Goal: Task Accomplishment & Management: Manage account settings

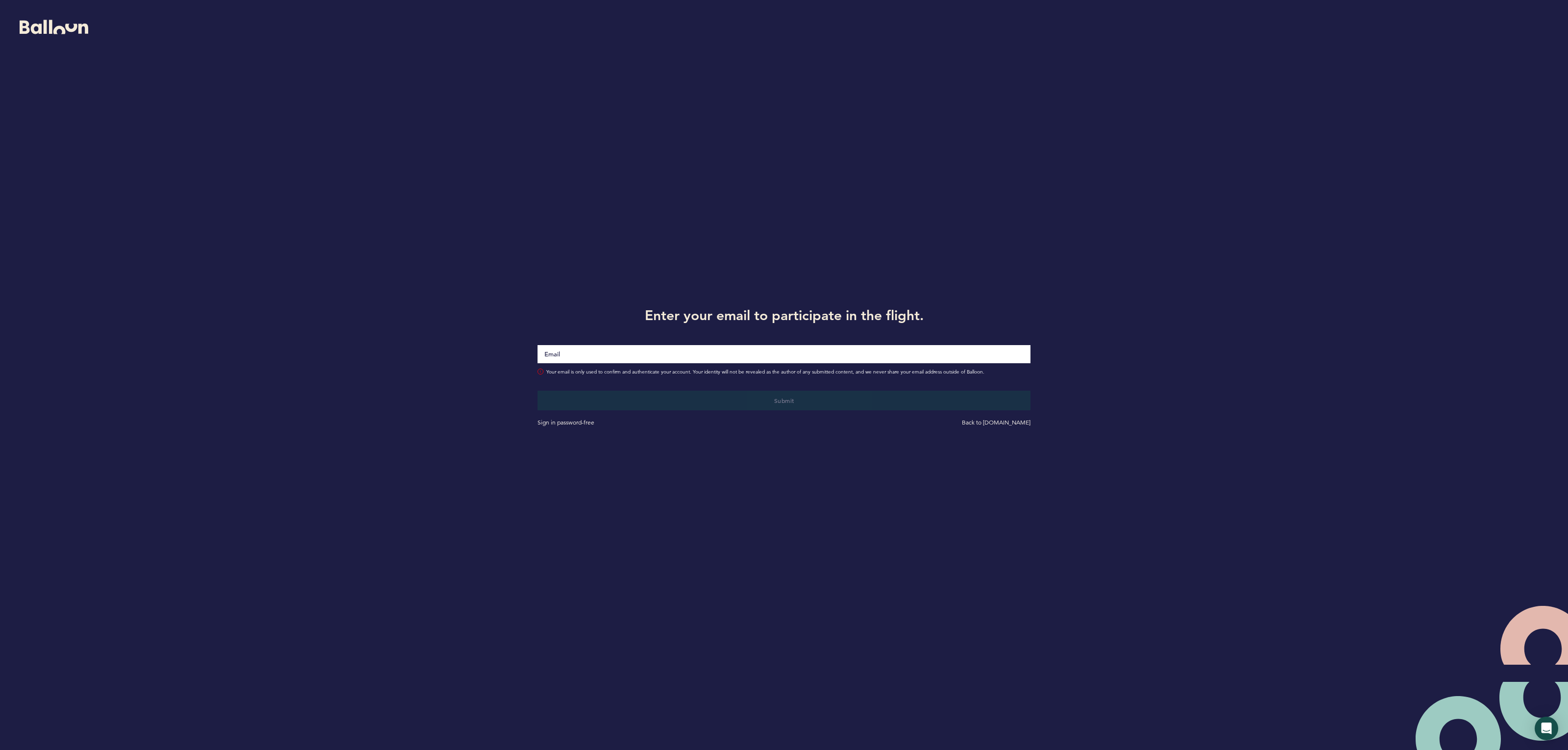
click at [575, 349] on input "Email" at bounding box center [784, 354] width 493 height 18
type input "[PERSON_NAME][EMAIL_ADDRESS][PERSON_NAME][DOMAIN_NAME]"
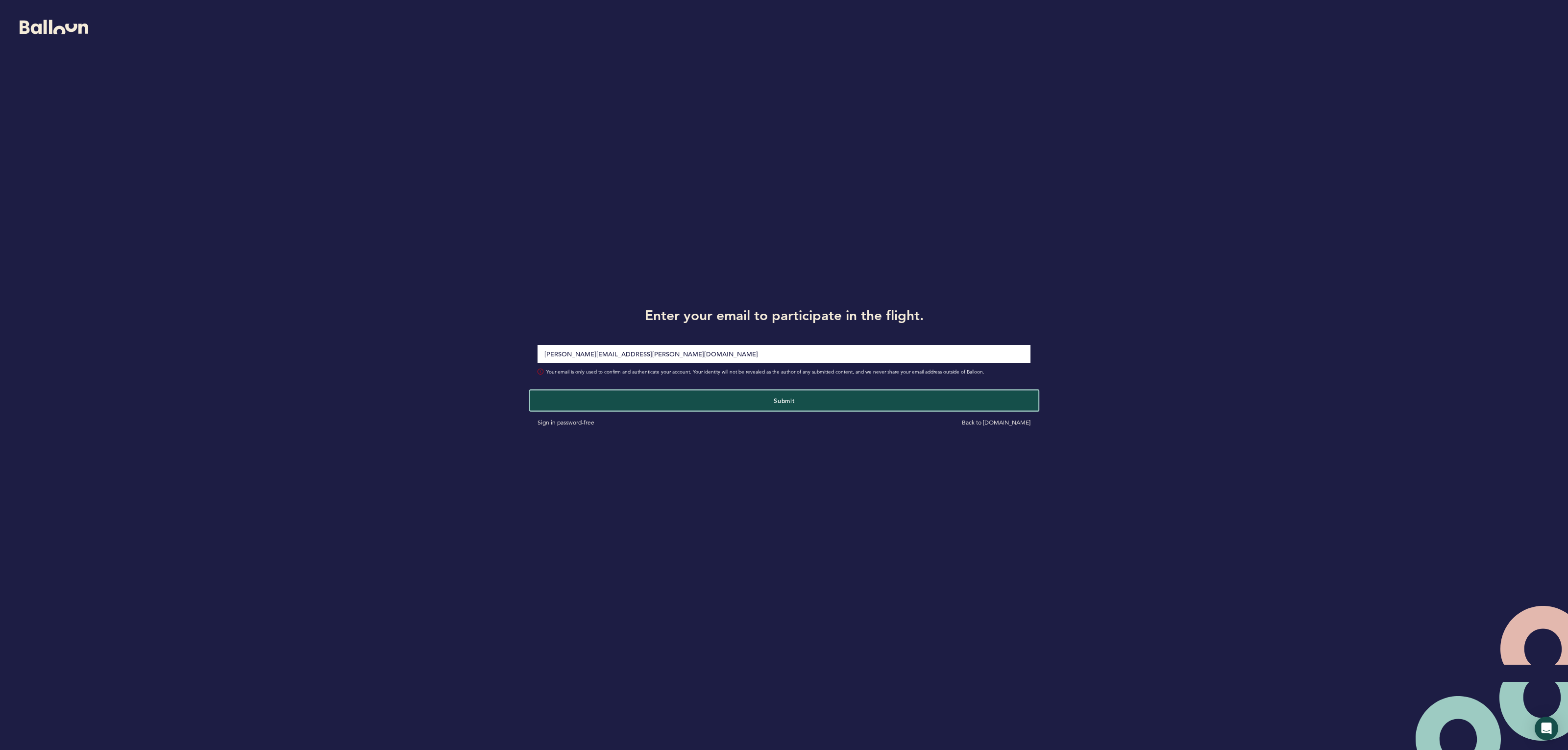
click at [788, 405] on button "Submit" at bounding box center [784, 400] width 508 height 20
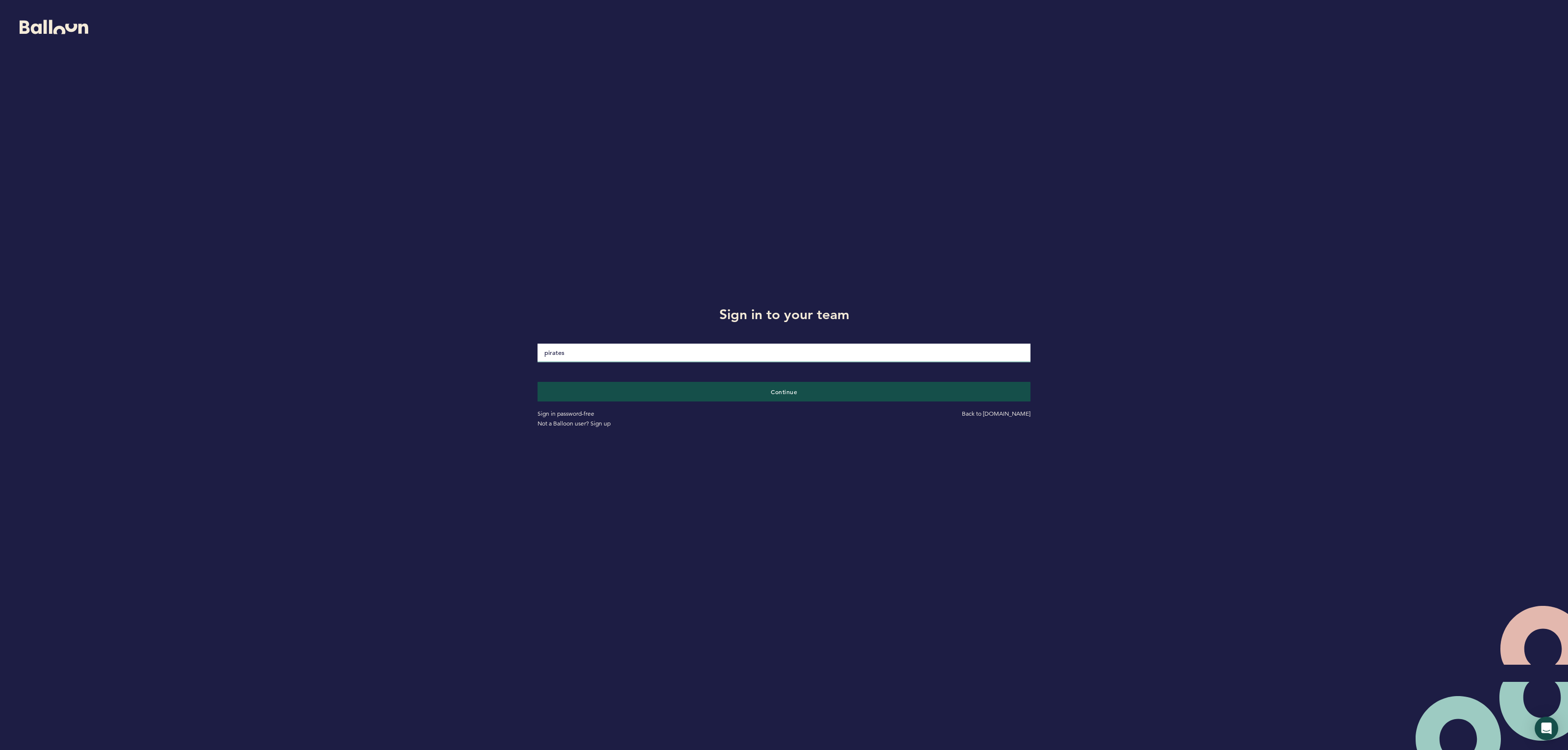
click at [606, 357] on input "pirates" at bounding box center [784, 353] width 493 height 19
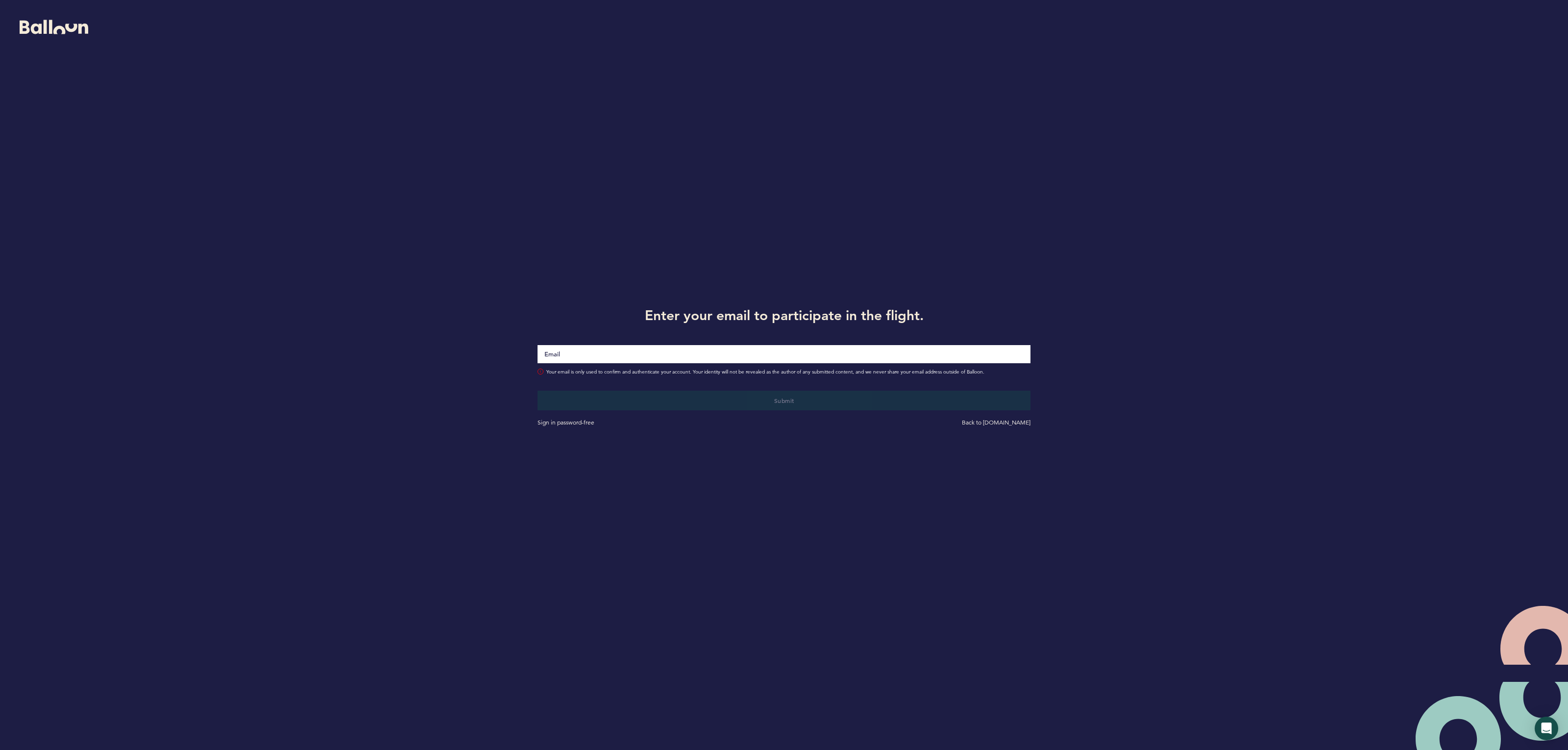
click at [629, 357] on input "Email" at bounding box center [784, 354] width 493 height 18
type input "s"
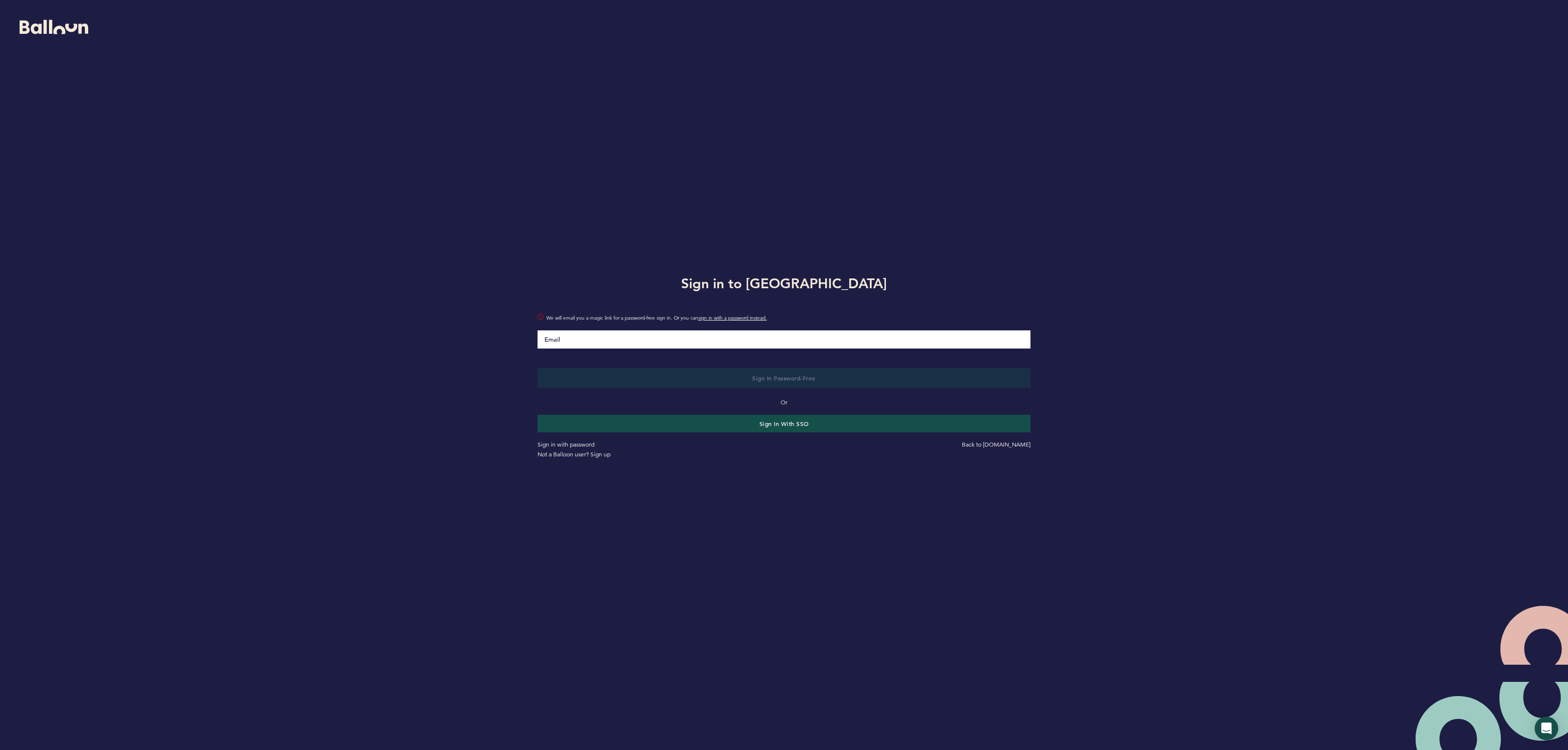
click at [579, 344] on input "Email" at bounding box center [784, 339] width 493 height 18
type input "[PERSON_NAME][EMAIL_ADDRESS][PERSON_NAME][DOMAIN_NAME]"
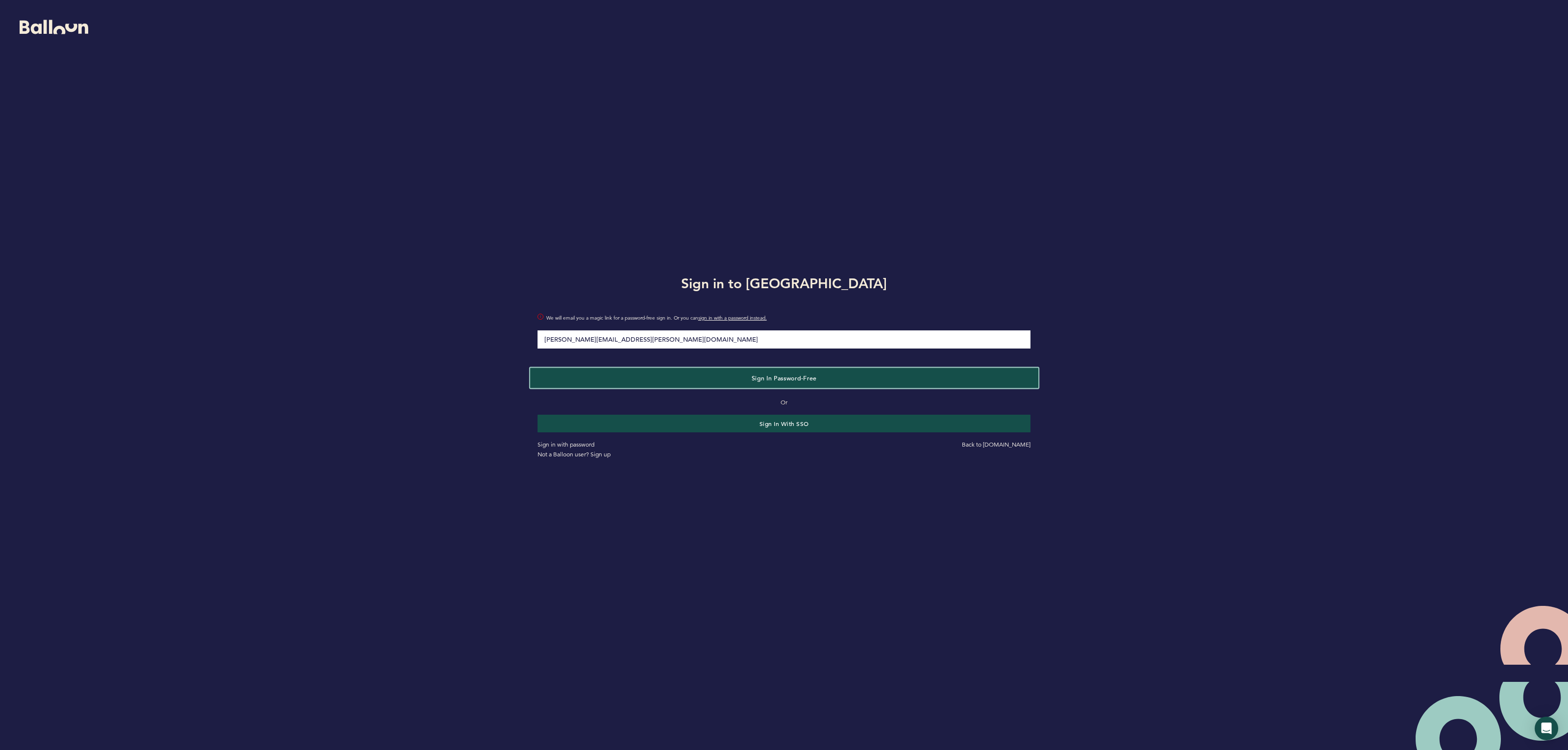
click at [774, 380] on span "Sign in Password-Free" at bounding box center [784, 378] width 65 height 8
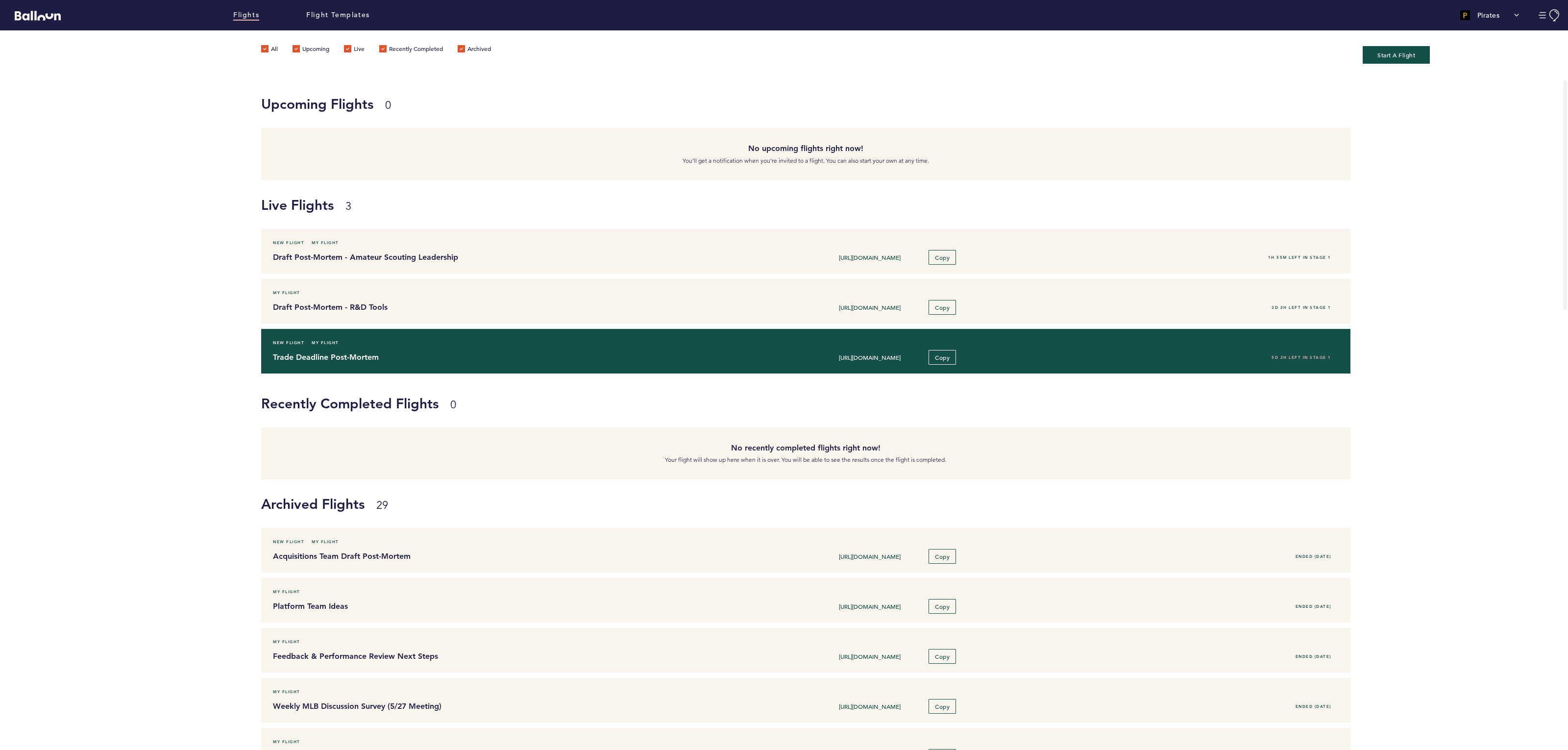
click at [466, 355] on h4 "Trade Deadline Post-Mortem" at bounding box center [490, 357] width 435 height 12
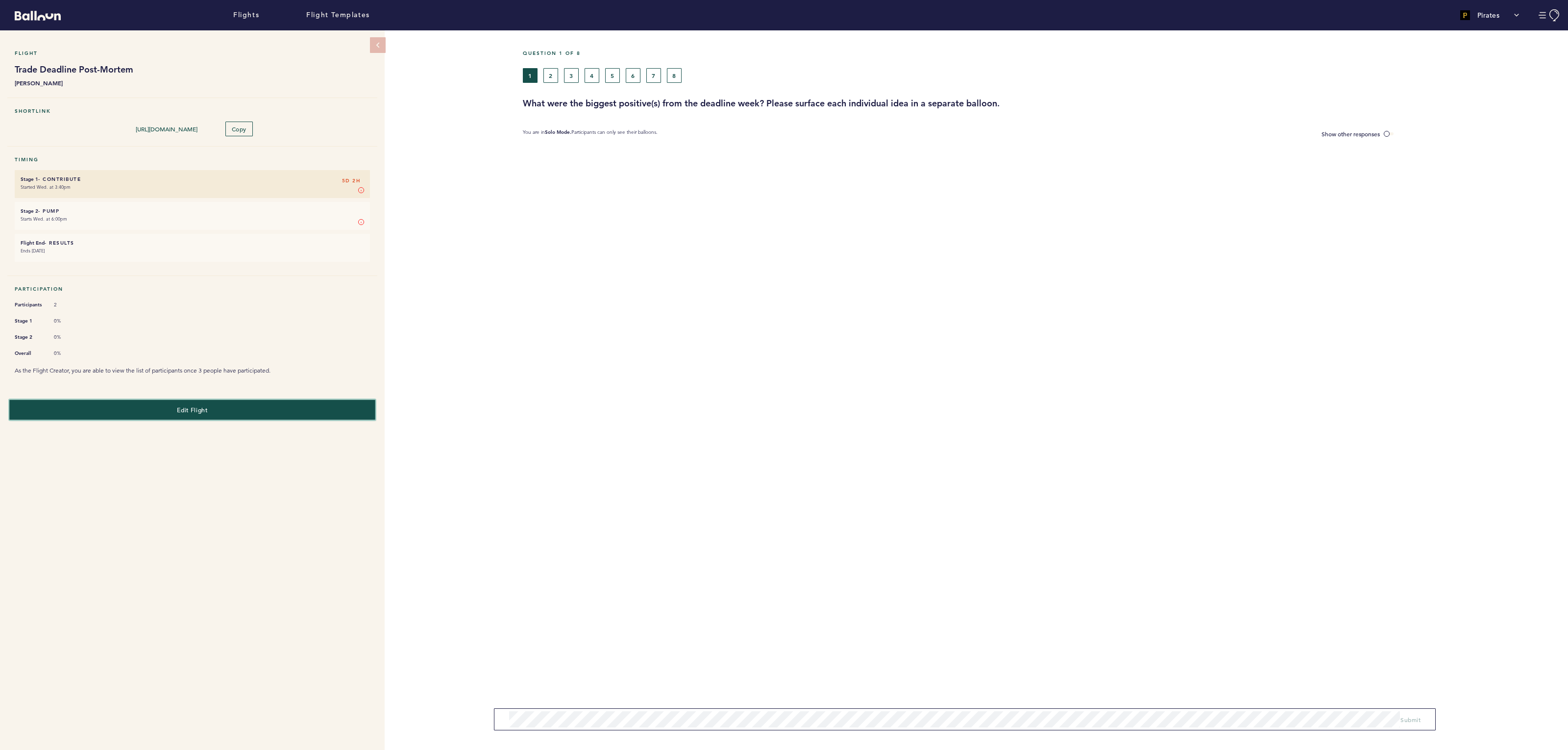
click at [205, 405] on span "Edit Flight" at bounding box center [192, 410] width 30 height 8
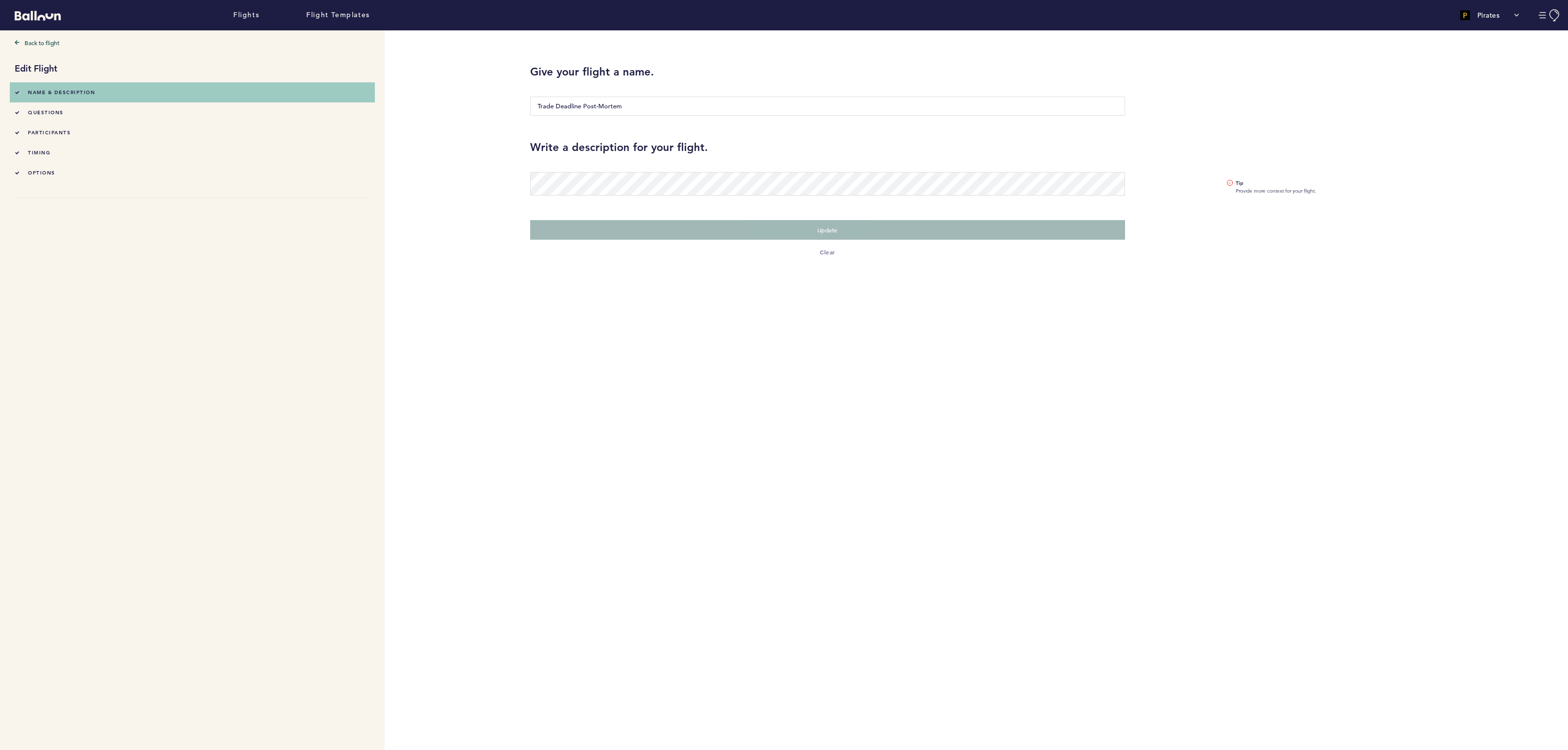
click at [44, 152] on span "timing" at bounding box center [39, 152] width 22 height 6
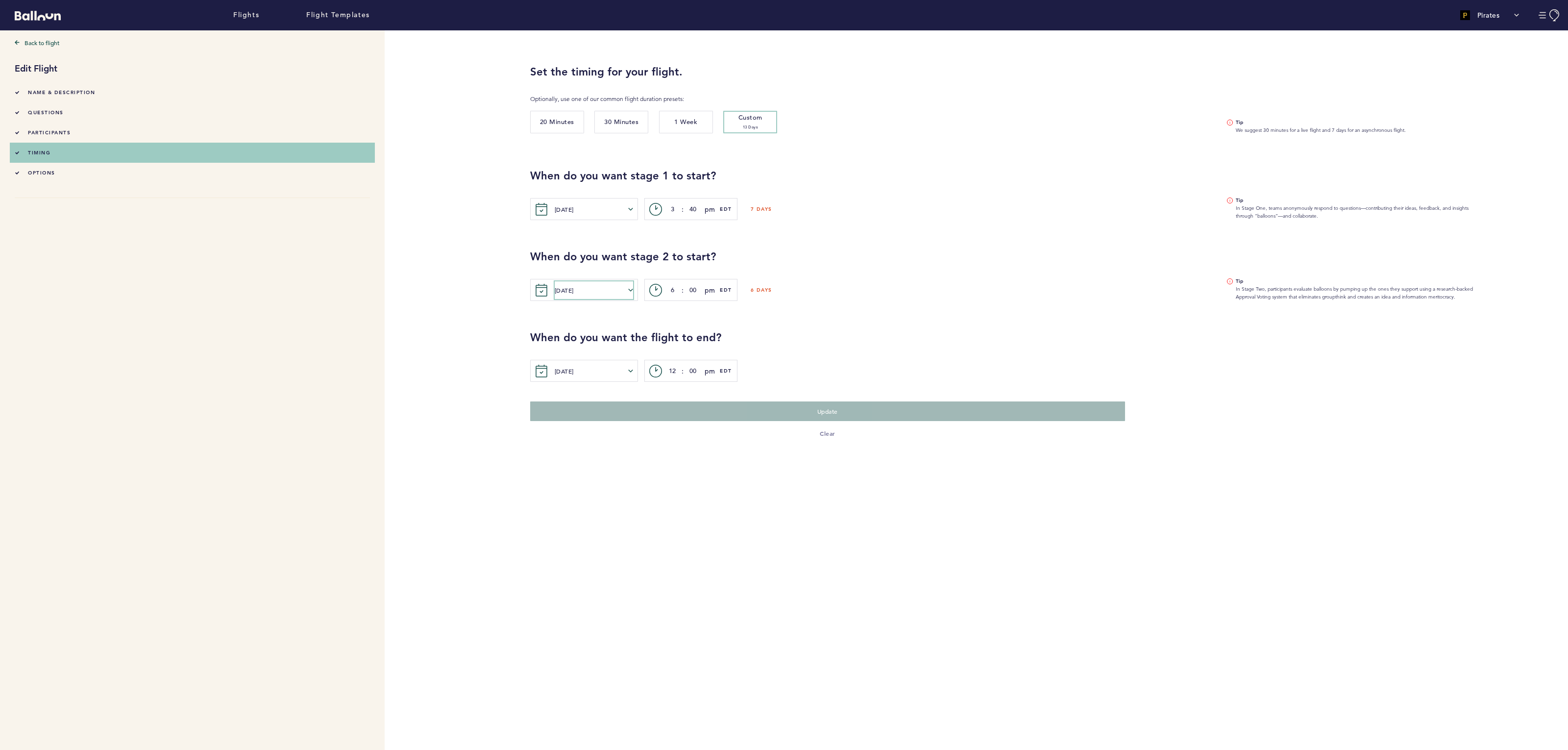
click at [625, 288] on button "[DATE]" at bounding box center [593, 290] width 79 height 18
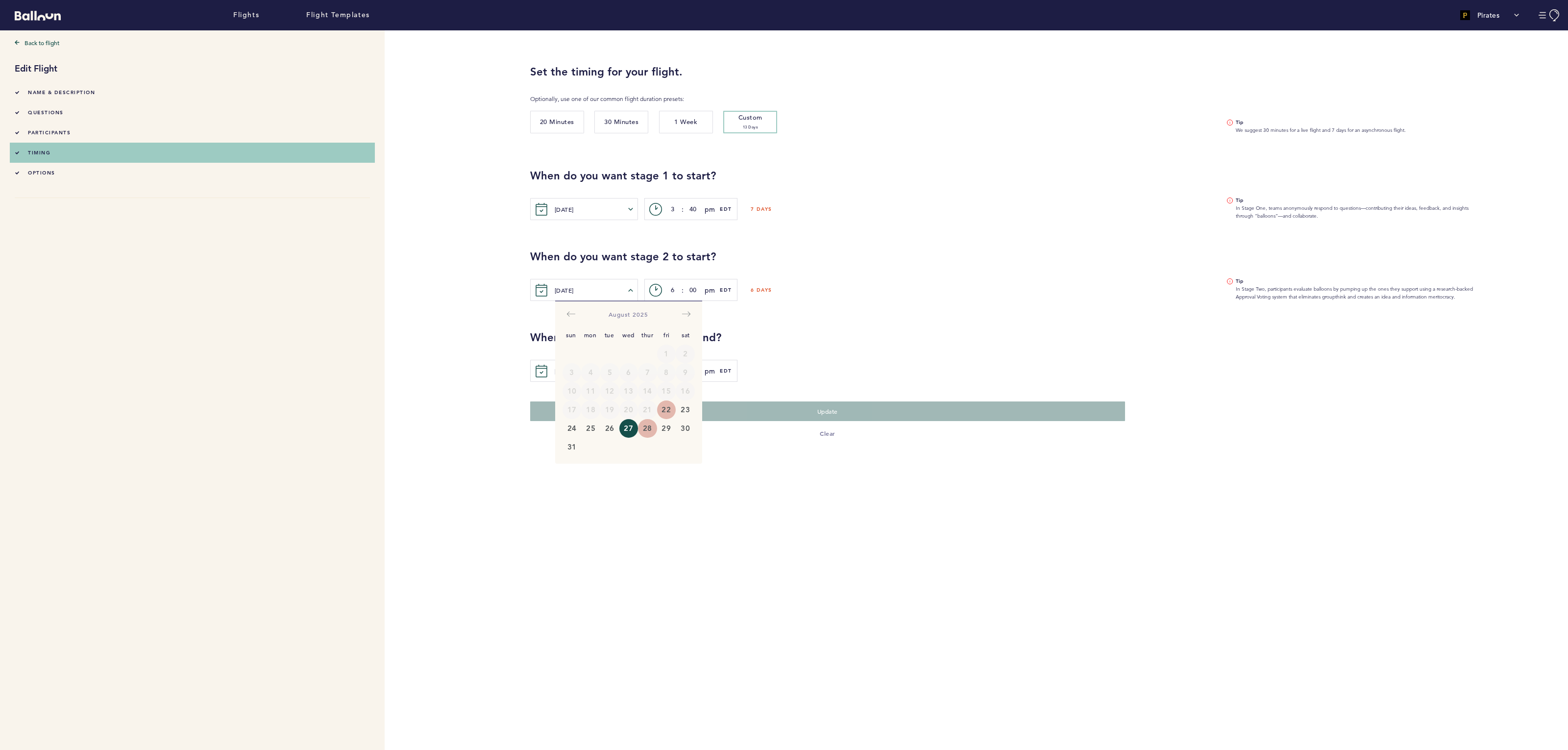
click at [643, 422] on button "28" at bounding box center [648, 428] width 19 height 19
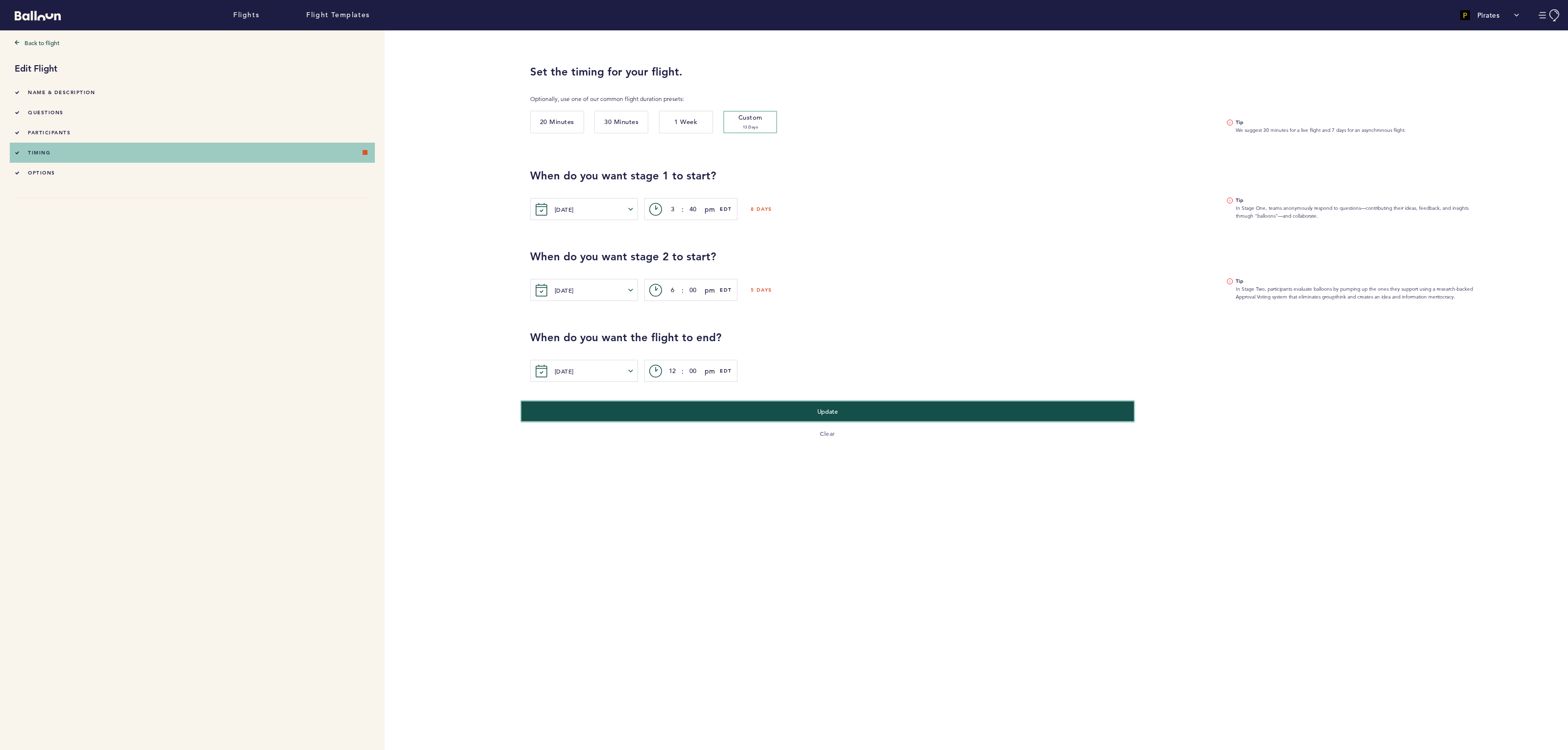
click at [780, 414] on button "Update" at bounding box center [828, 411] width 613 height 20
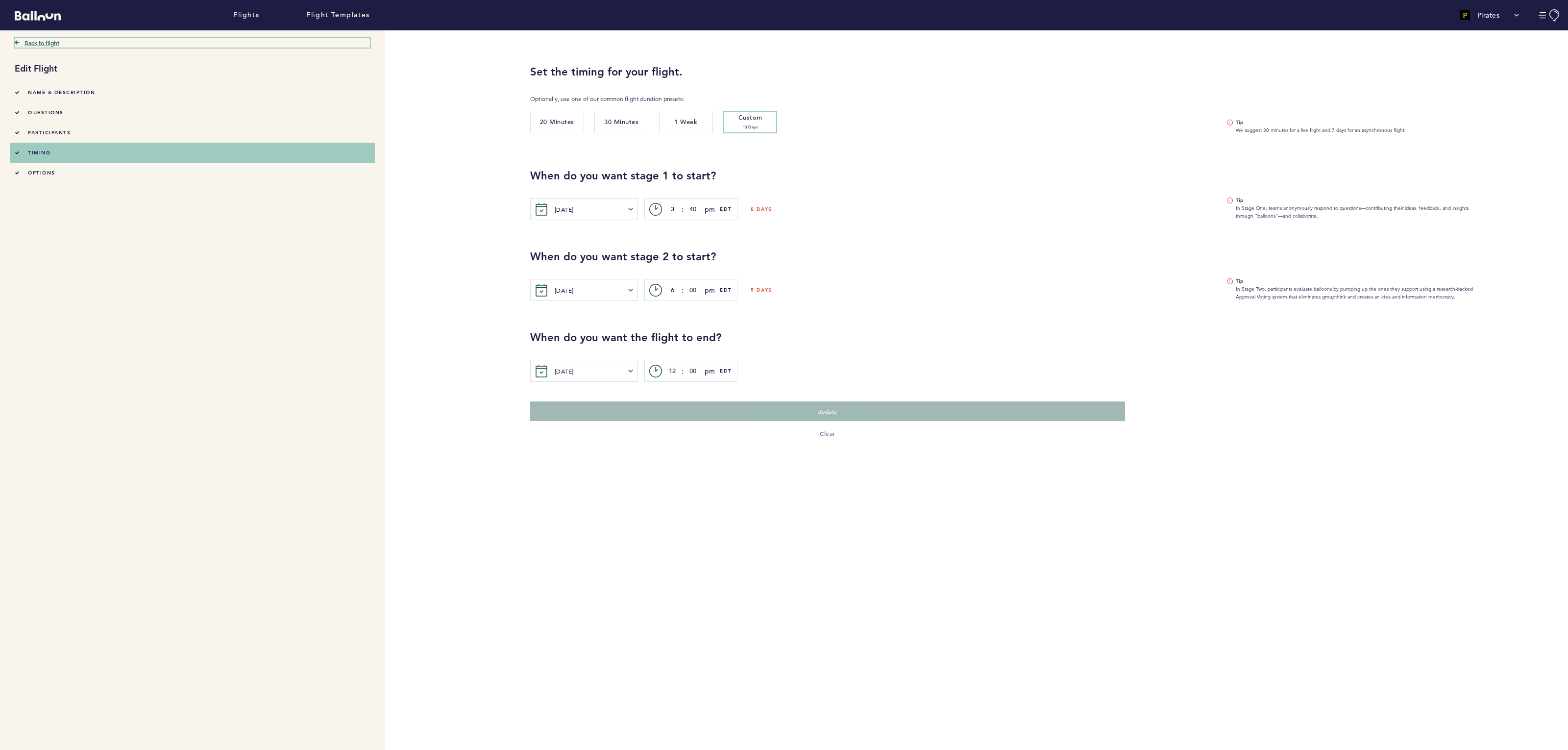
click at [42, 39] on link "Back to flight" at bounding box center [192, 43] width 355 height 9
